Goal: Navigation & Orientation: Find specific page/section

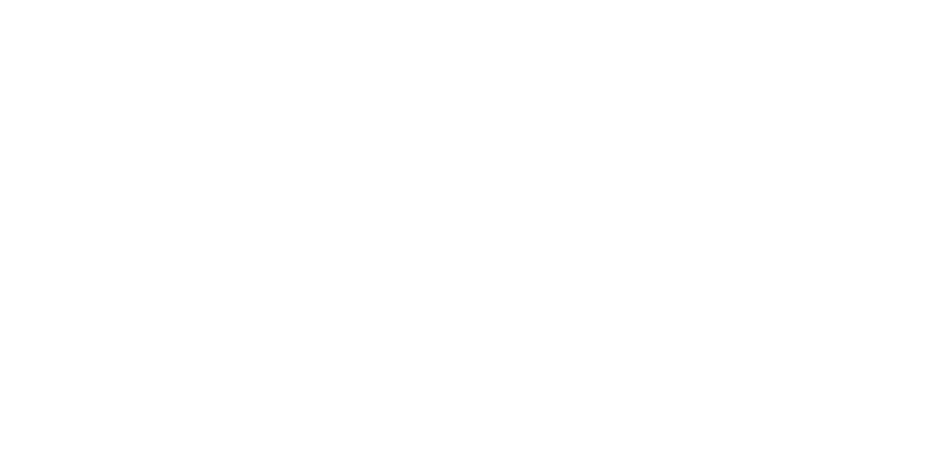
select select
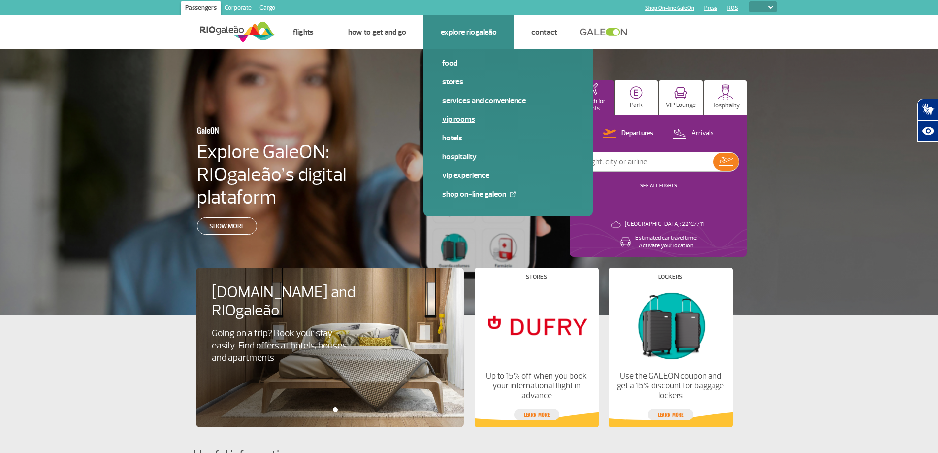
click at [456, 123] on link "VIP Rooms" at bounding box center [508, 119] width 132 height 11
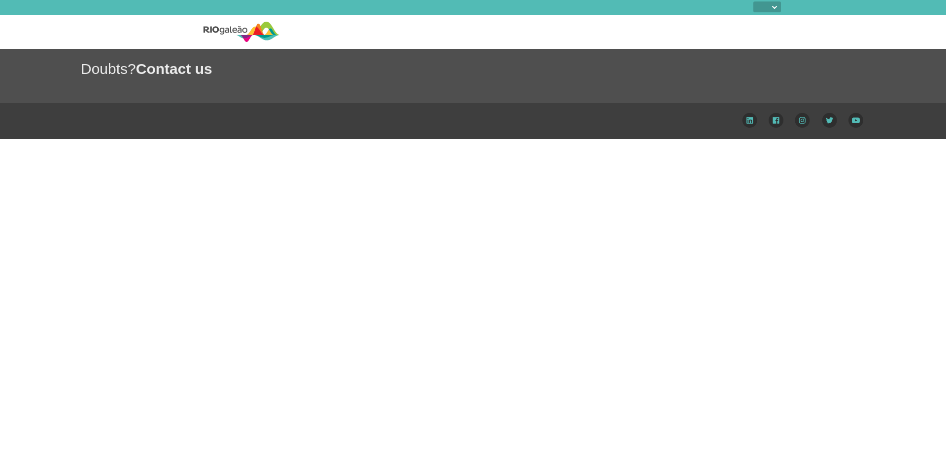
select select
